Goal: Transaction & Acquisition: Register for event/course

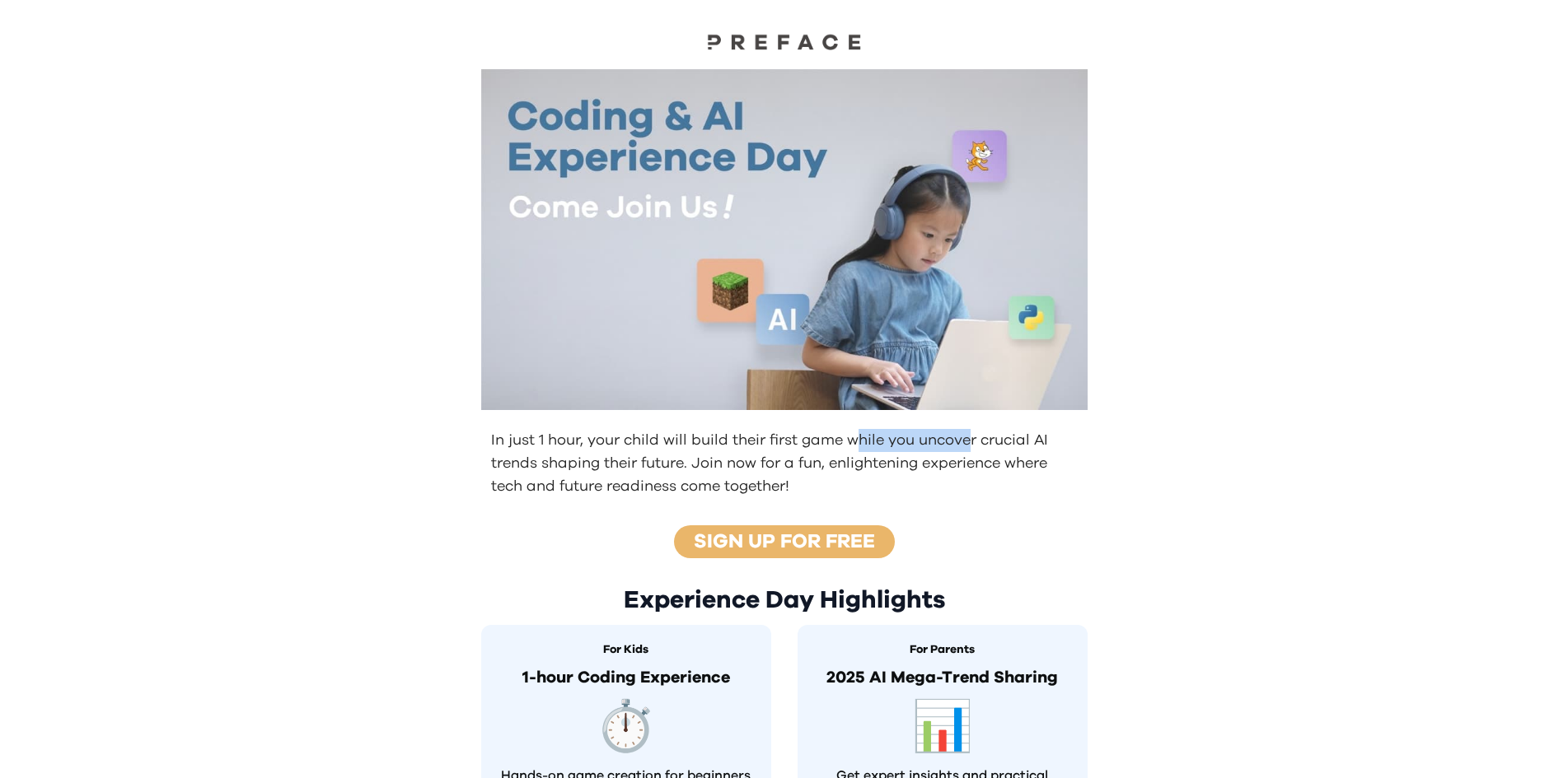
drag, startPoint x: 854, startPoint y: 439, endPoint x: 964, endPoint y: 437, distance: 110.0
click at [964, 437] on p "In just 1 hour, your child will build their first game while you uncover crucia…" at bounding box center [786, 463] width 590 height 69
drag, startPoint x: 541, startPoint y: 474, endPoint x: 717, endPoint y: 498, distance: 177.6
click at [717, 498] on div "In just 1 hour, your child will build their first game while you uncover crucia…" at bounding box center [784, 463] width 632 height 82
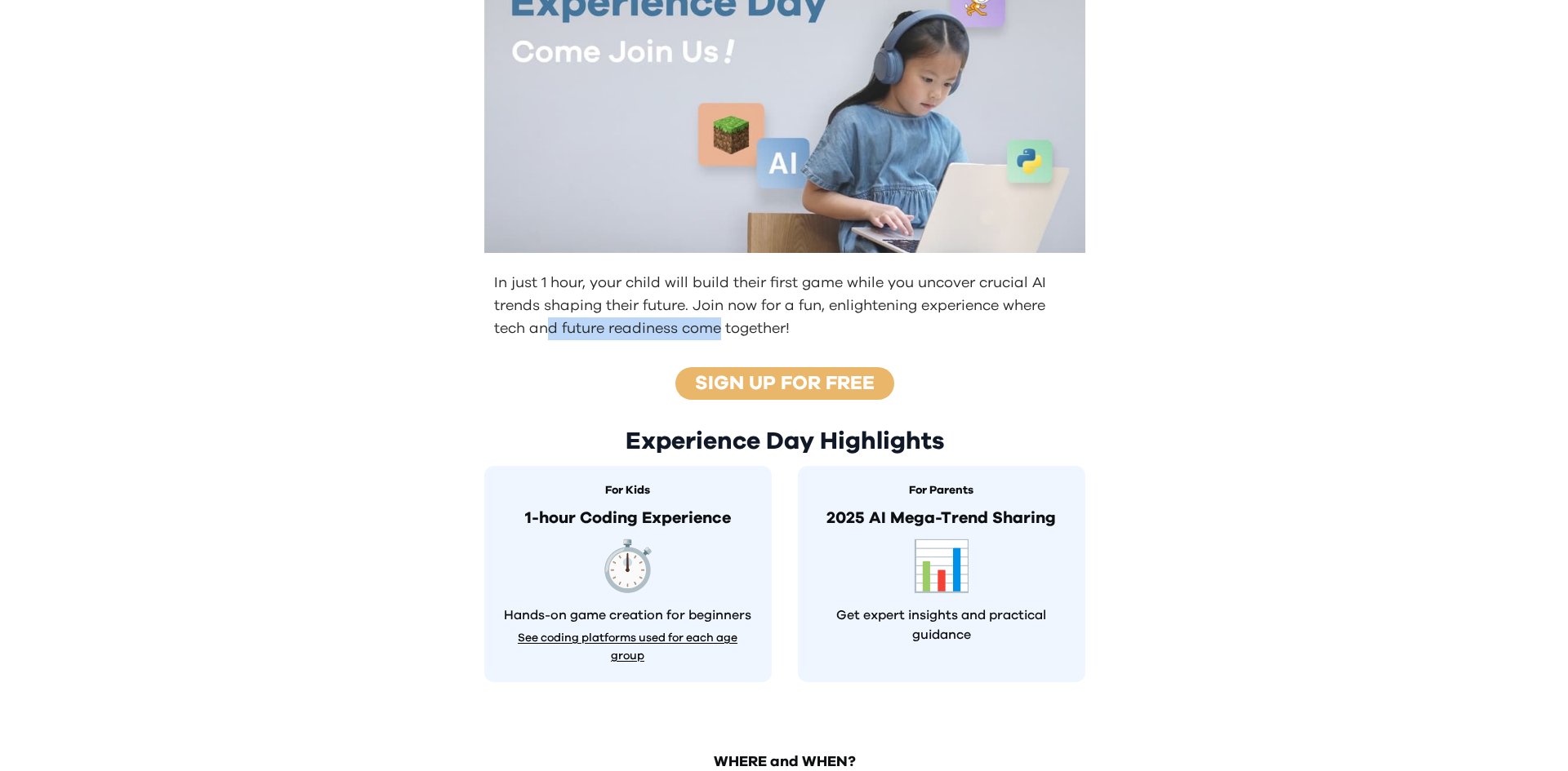
scroll to position [326, 0]
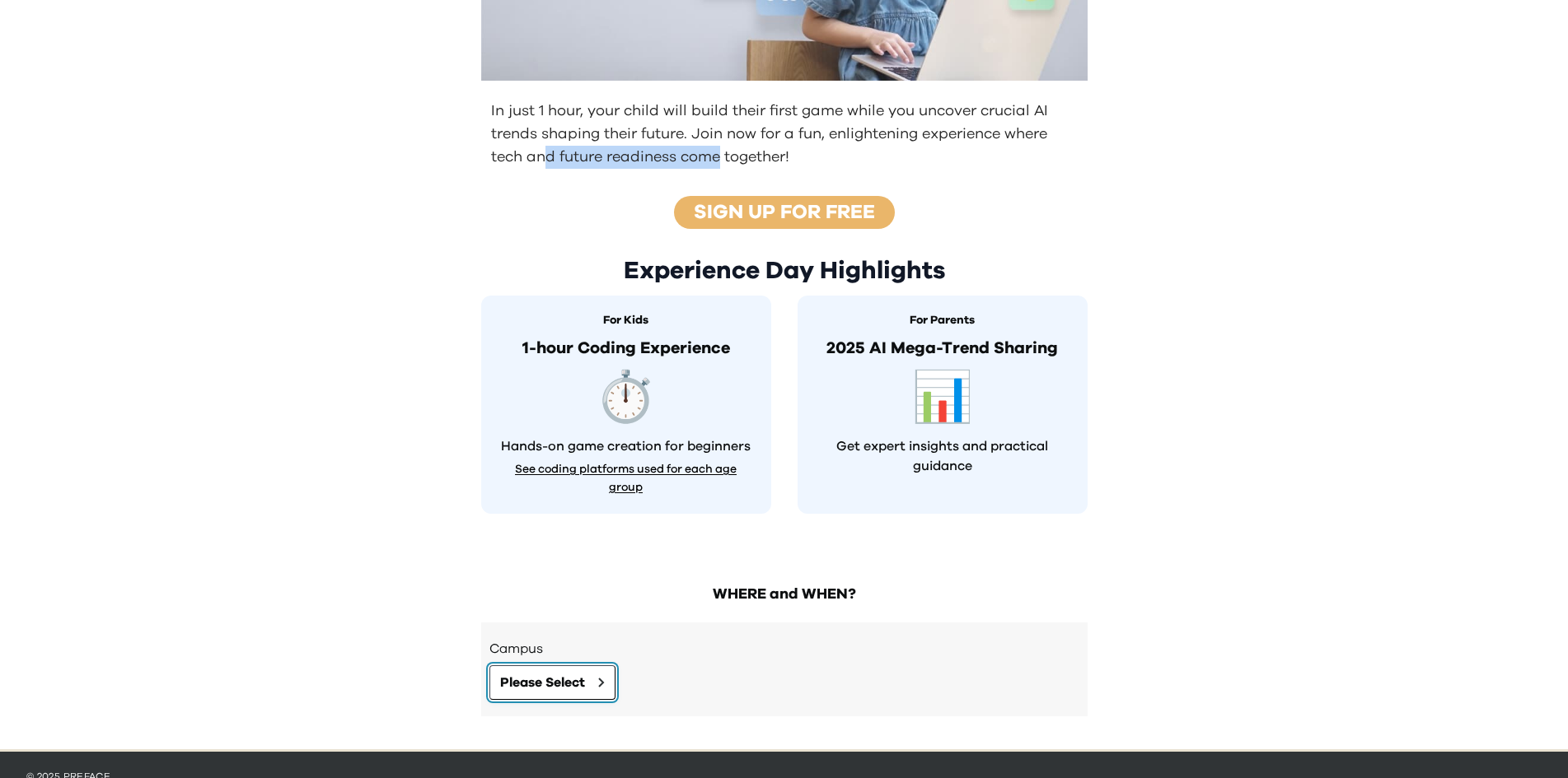
click at [584, 677] on span "Please Select" at bounding box center [543, 683] width 85 height 20
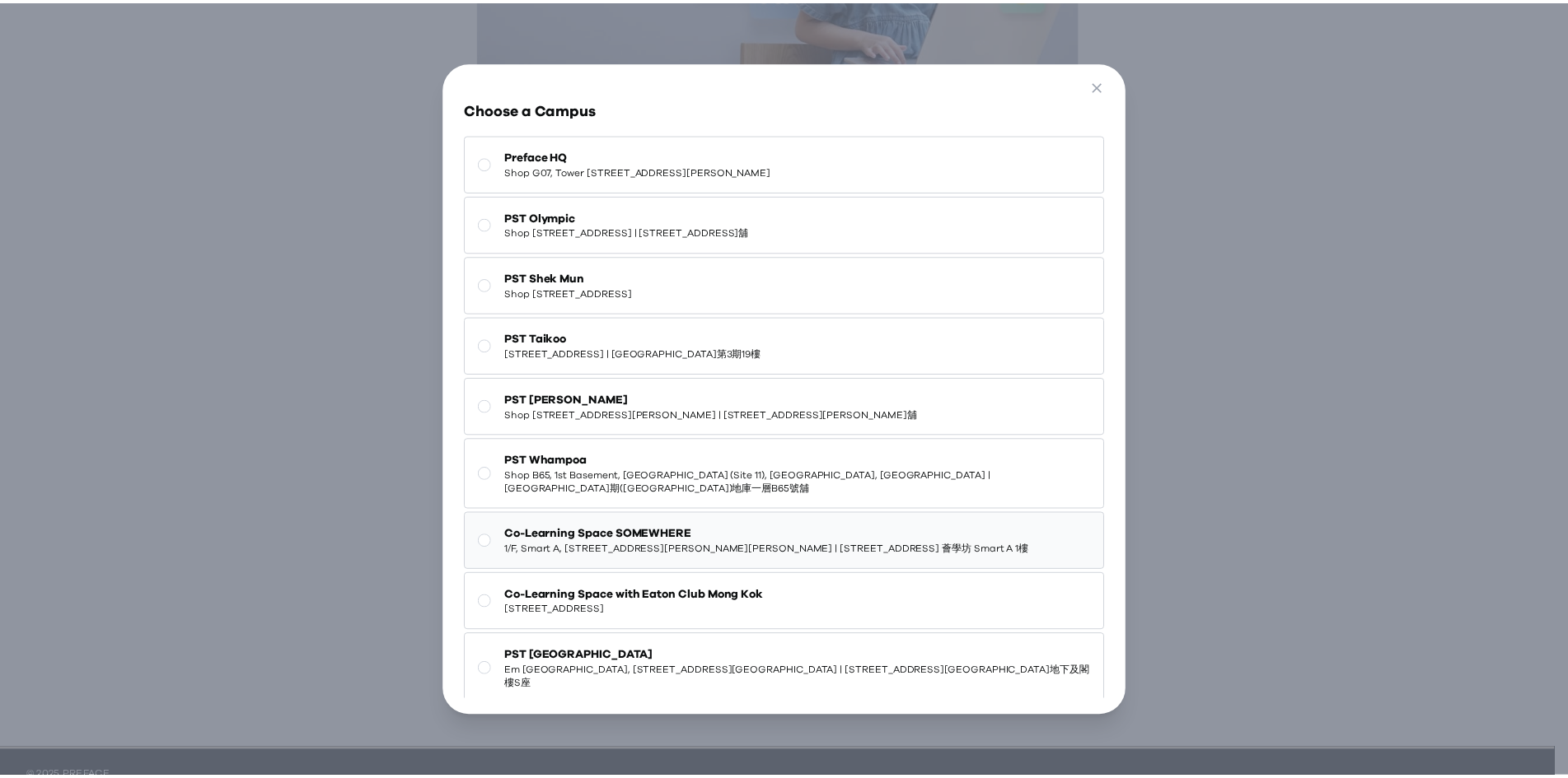
scroll to position [76, 0]
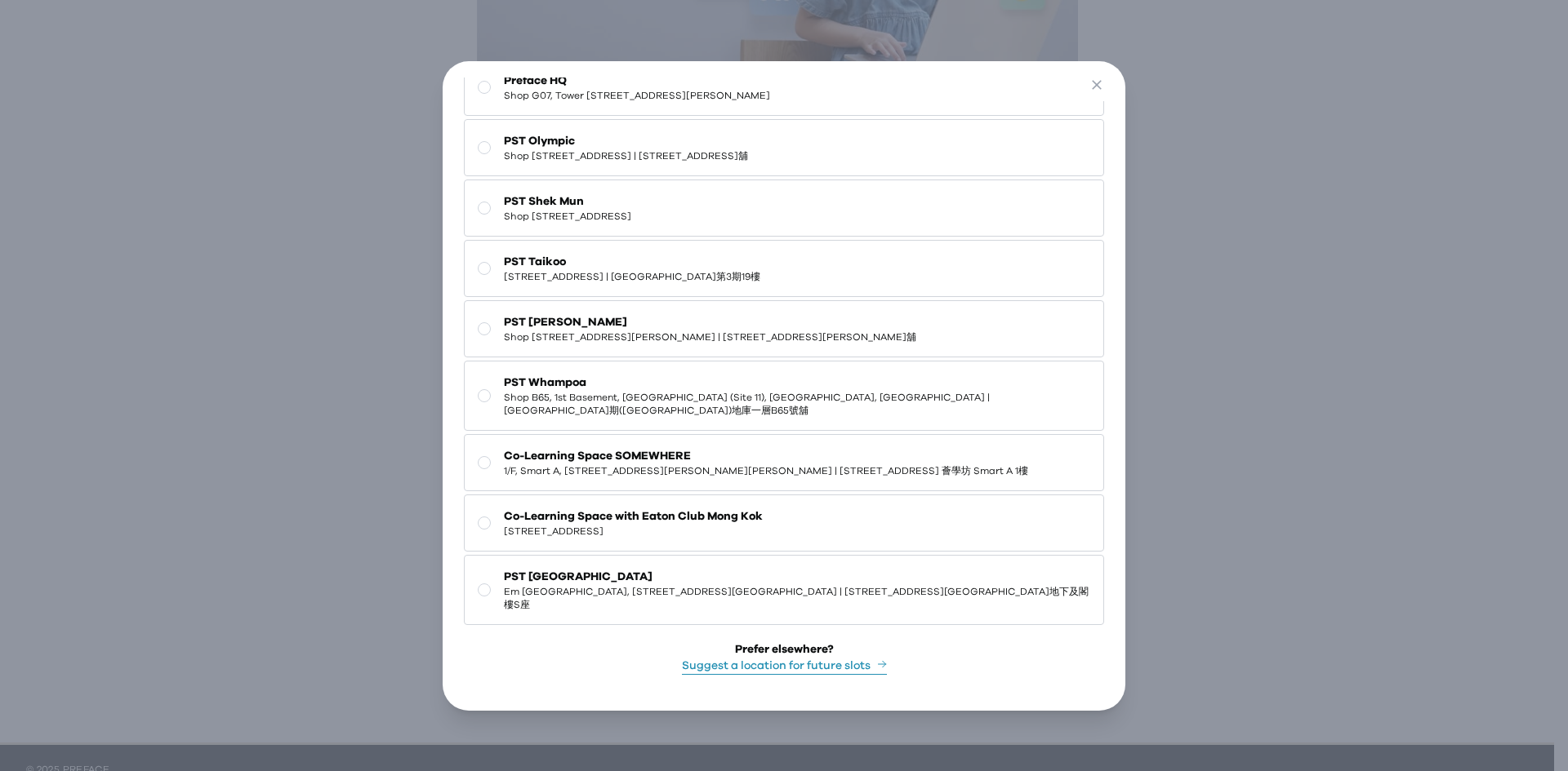
click at [1212, 242] on div "Go Back Close Choose a Campus Preface HQ Shop [GEOGRAPHIC_DATA][STREET_ADDRESS]…" at bounding box center [784, 386] width 1568 height 771
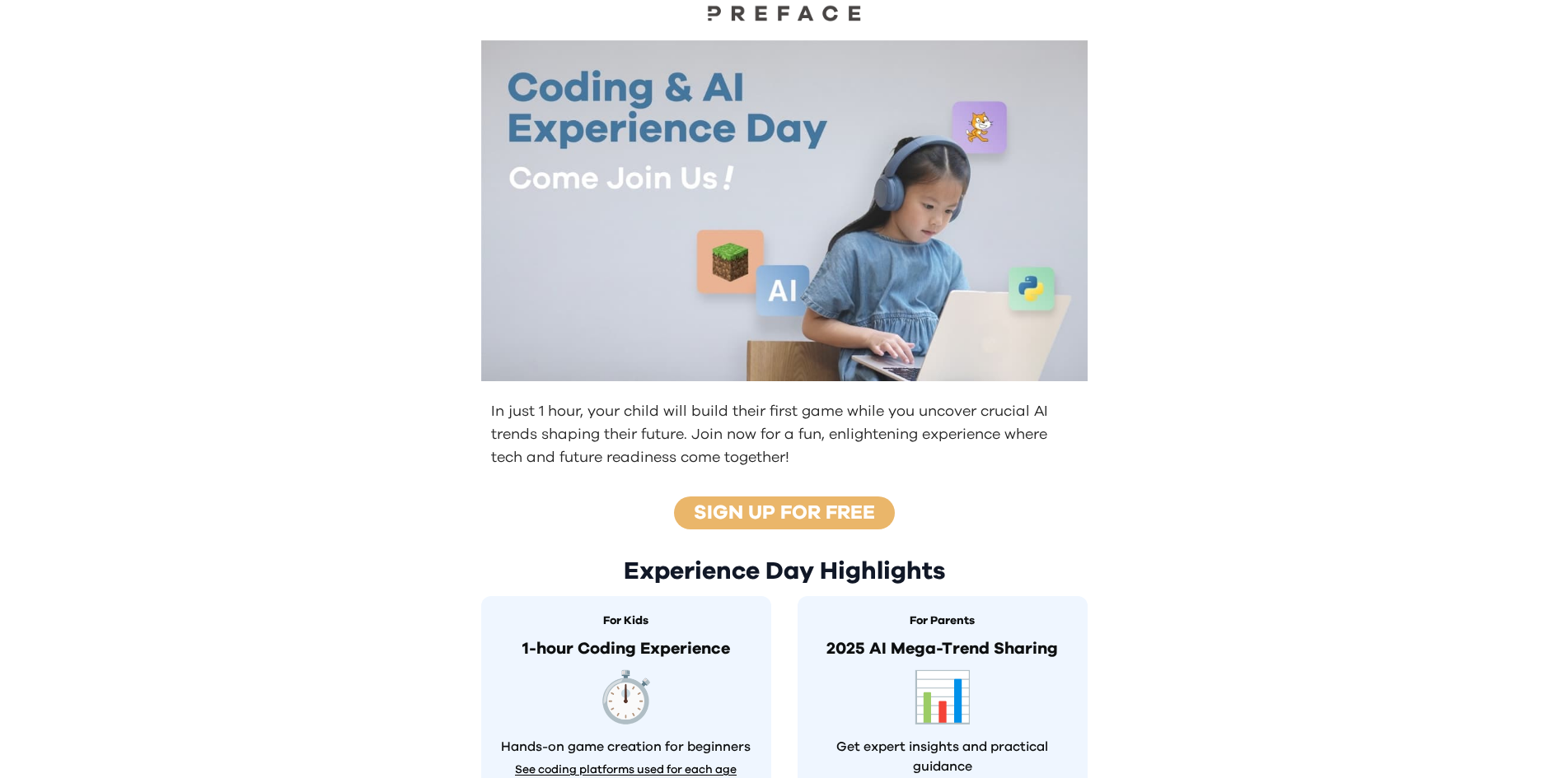
scroll to position [0, 0]
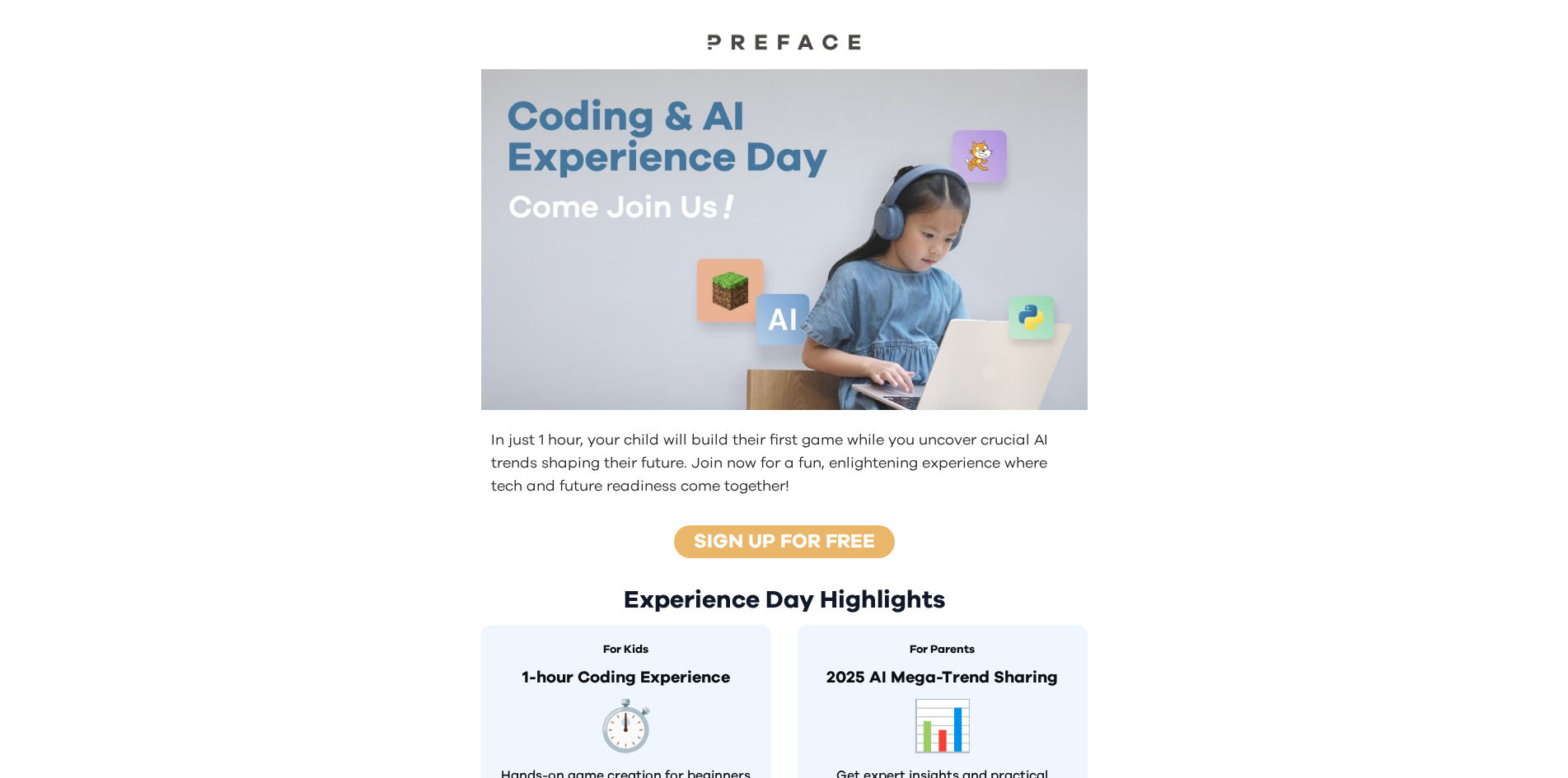
drag, startPoint x: 889, startPoint y: 33, endPoint x: 709, endPoint y: 35, distance: 180.0
click at [709, 35] on div at bounding box center [784, 28] width 1568 height 56
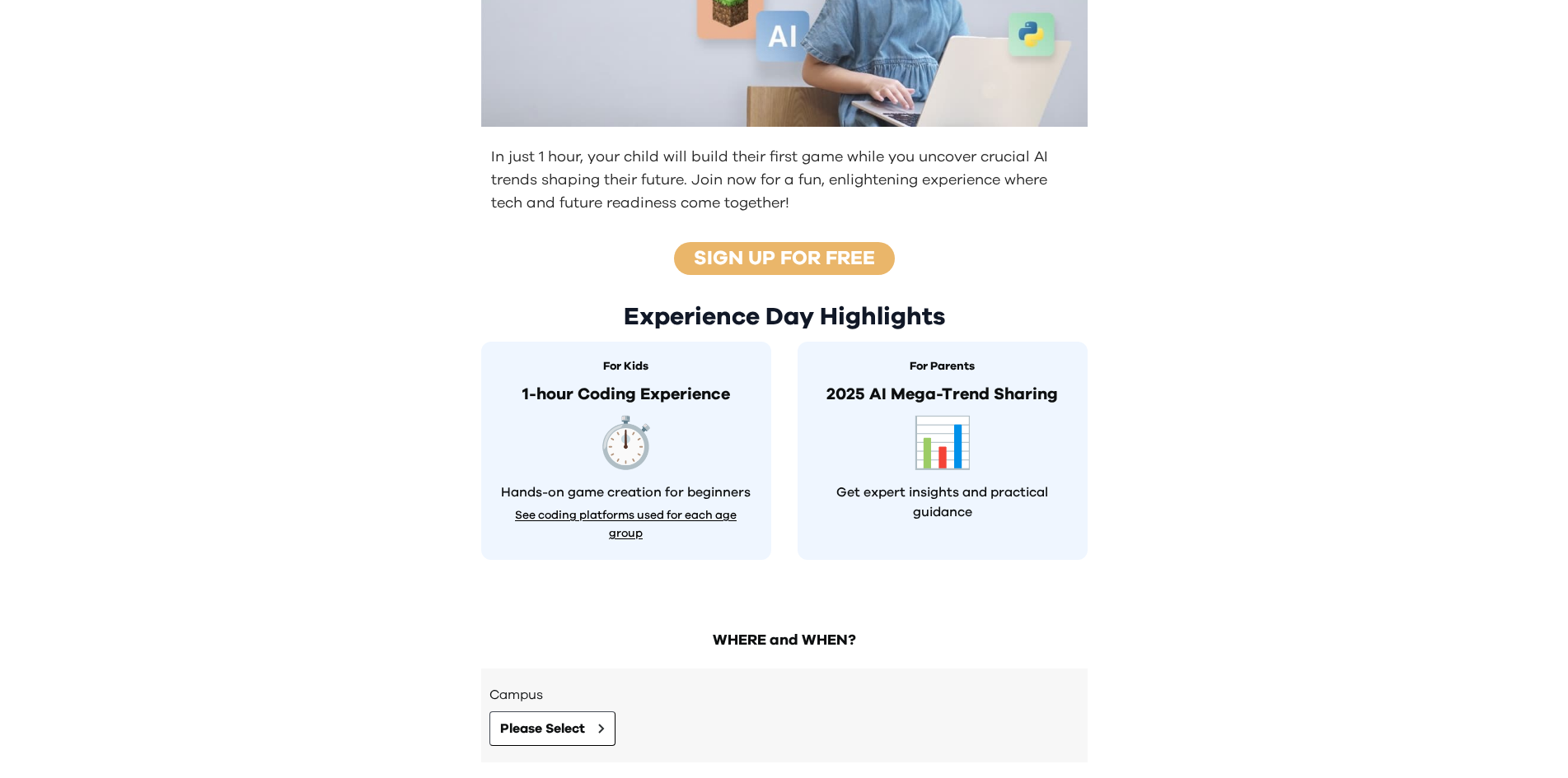
scroll to position [365, 0]
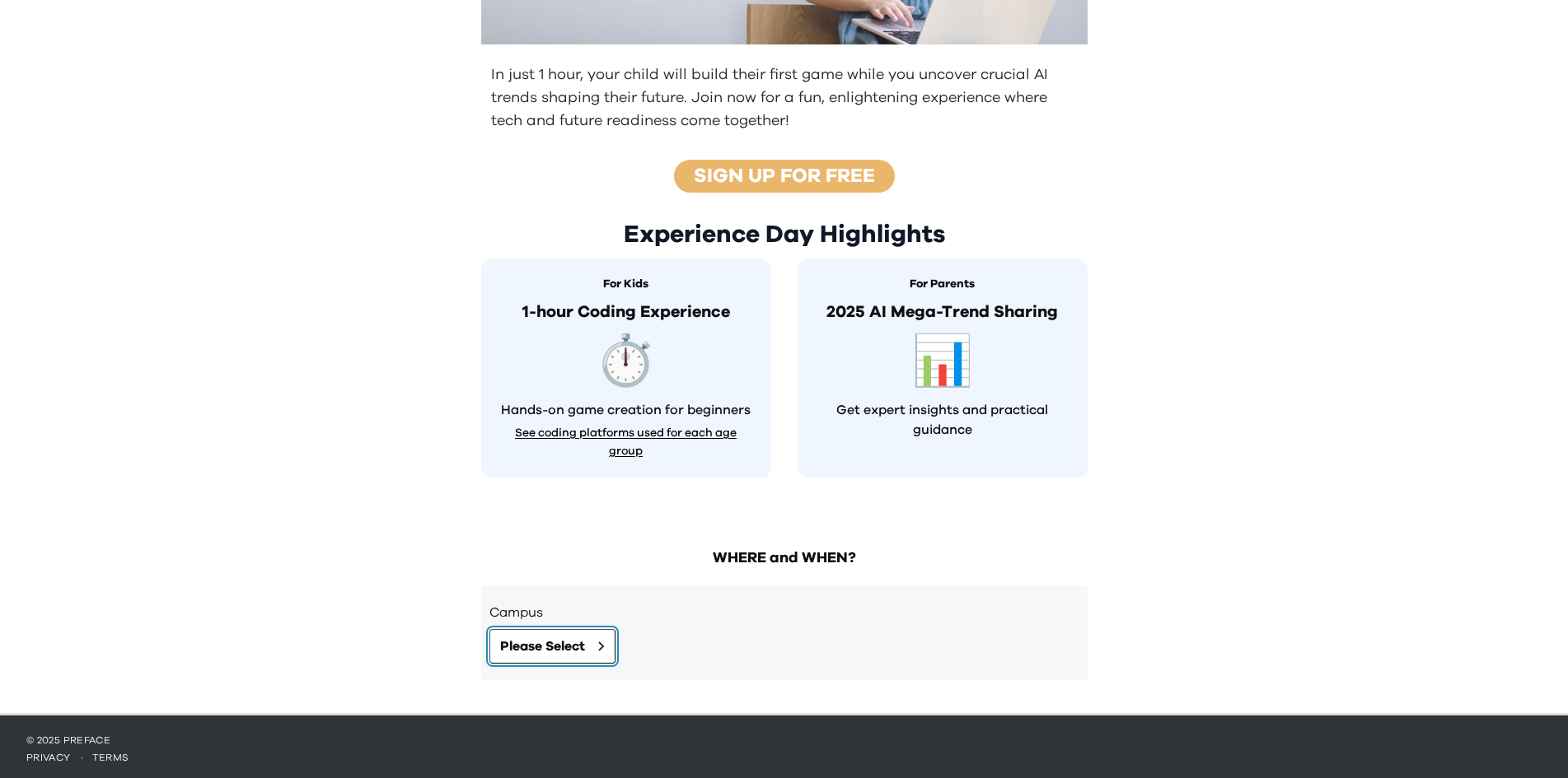
click at [587, 648] on button "Please Select" at bounding box center [552, 647] width 126 height 34
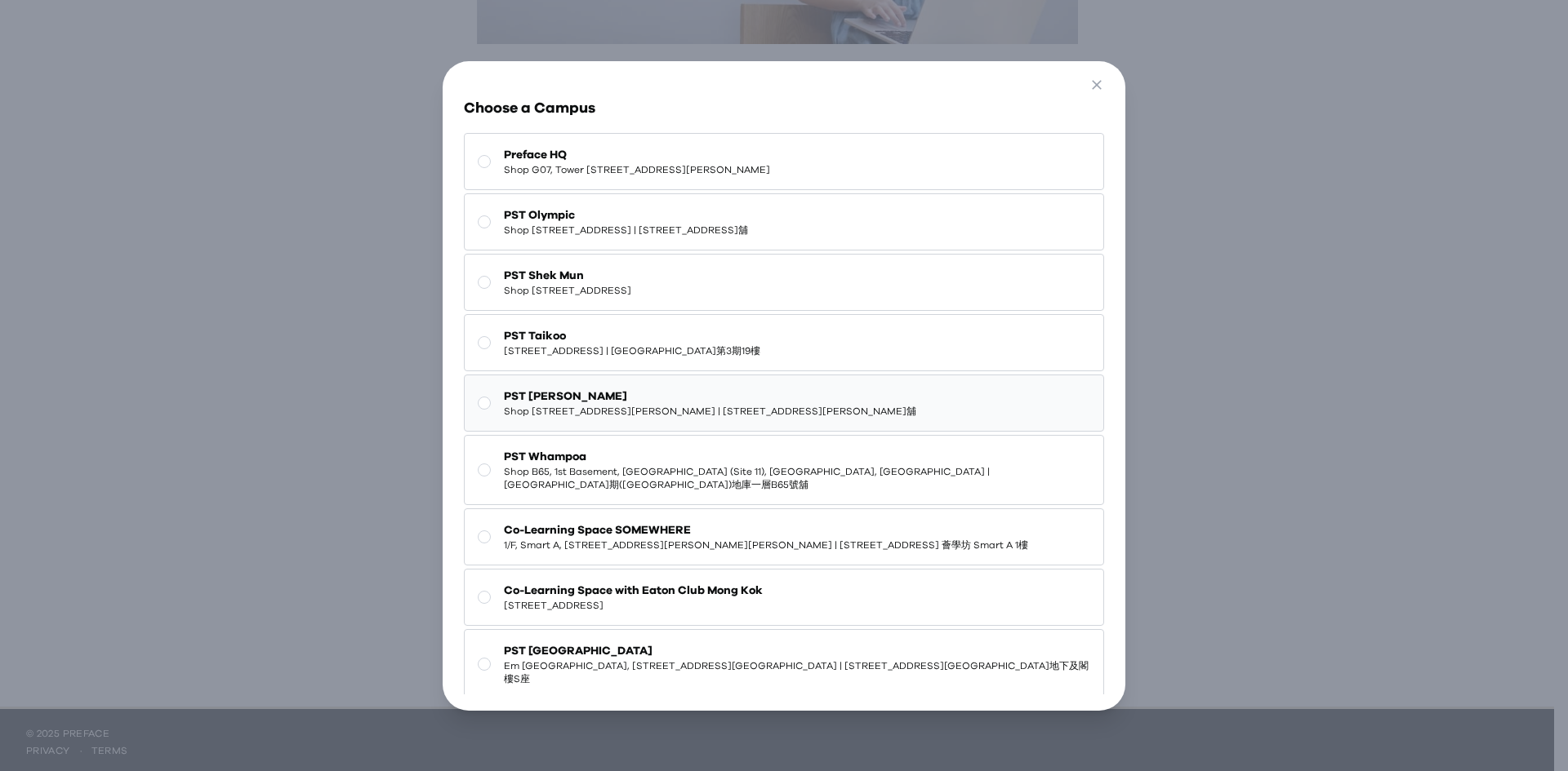
click at [792, 394] on span "PST [PERSON_NAME]" at bounding box center [710, 396] width 413 height 16
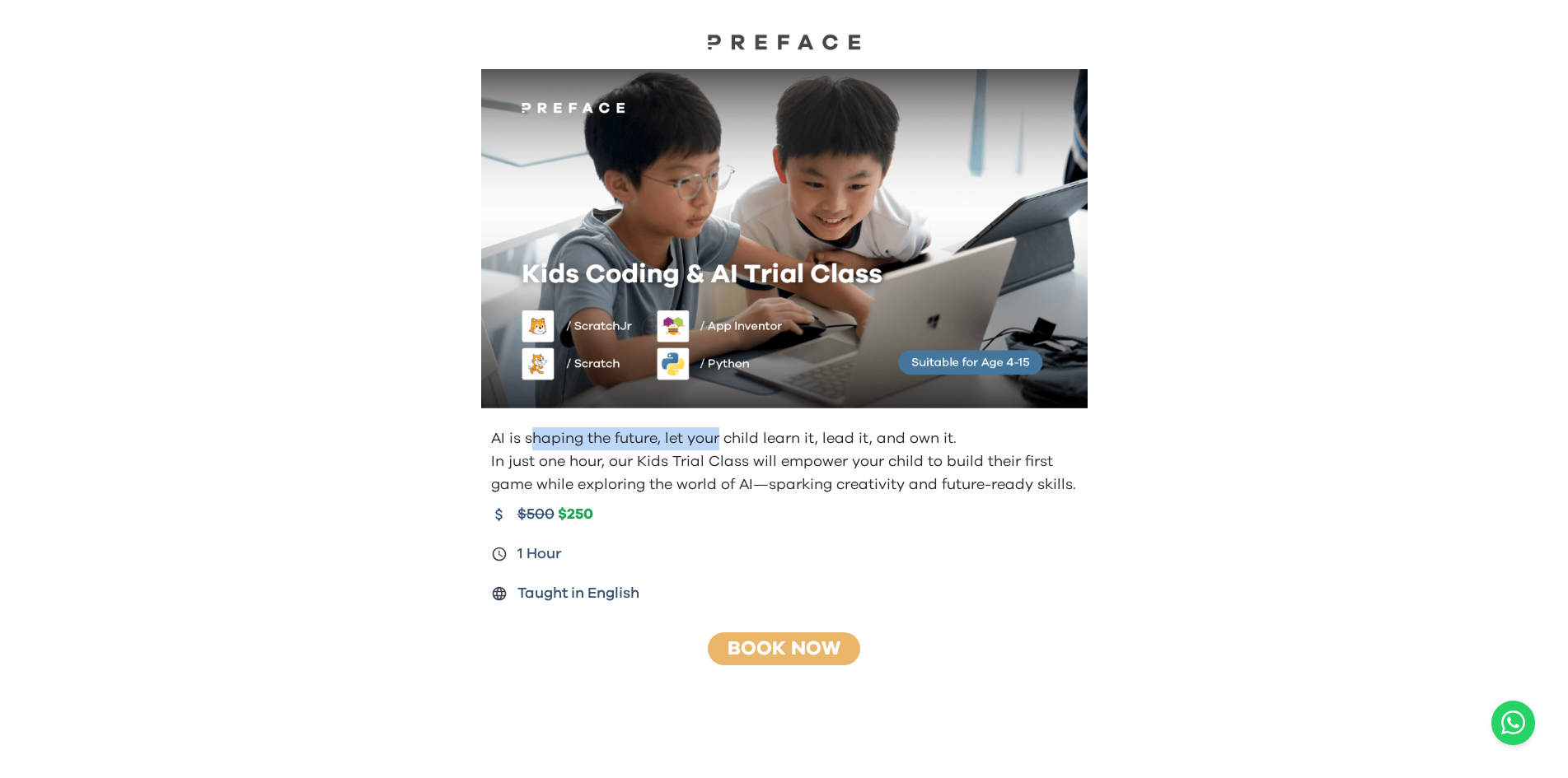
drag, startPoint x: 535, startPoint y: 440, endPoint x: 716, endPoint y: 437, distance: 181.0
click at [716, 437] on p "AI is shaping the future, let your child learn it, lead it, and own it." at bounding box center [786, 439] width 590 height 23
